Goal: Information Seeking & Learning: Learn about a topic

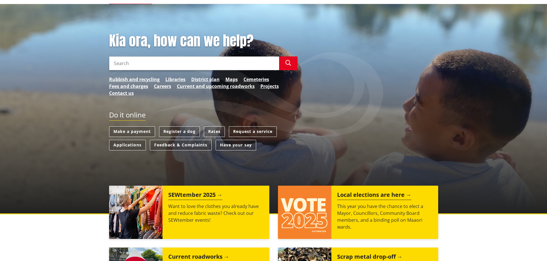
scroll to position [86, 0]
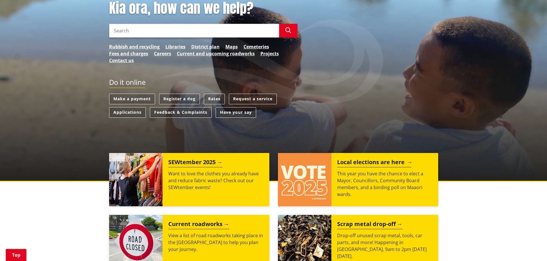
click at [374, 163] on h2 "Local elections are here" at bounding box center [374, 163] width 74 height 9
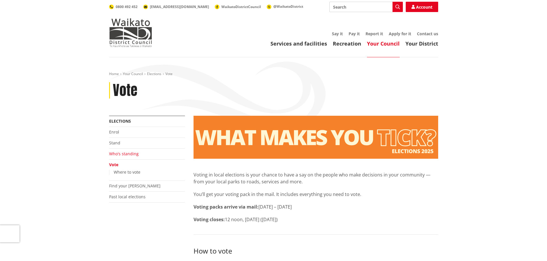
click at [120, 155] on link "Who's standing" at bounding box center [124, 153] width 30 height 5
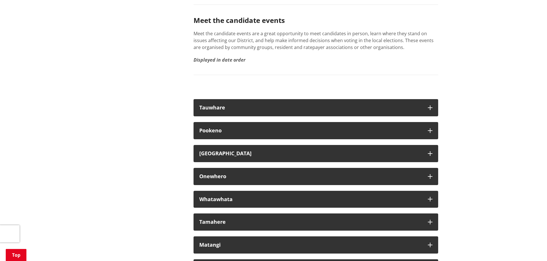
scroll to position [3185, 0]
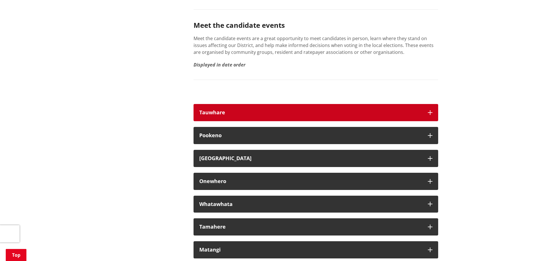
click at [226, 116] on div "Tauwhare" at bounding box center [310, 113] width 223 height 6
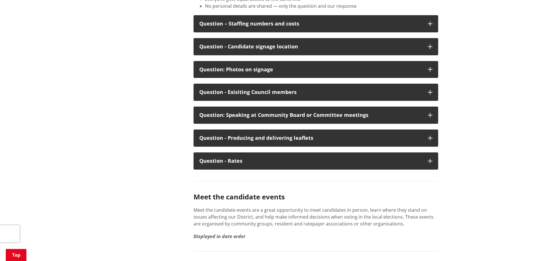
scroll to position [3013, 0]
